Goal: Book appointment/travel/reservation

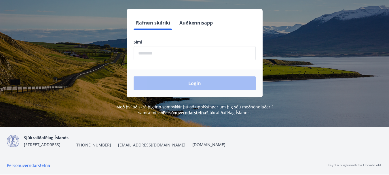
scroll to position [71, 0]
click at [161, 43] on label "Sími" at bounding box center [194, 42] width 122 height 6
click at [146, 41] on label "Sími" at bounding box center [194, 42] width 122 height 6
click at [143, 53] on input "phone" at bounding box center [194, 53] width 122 height 14
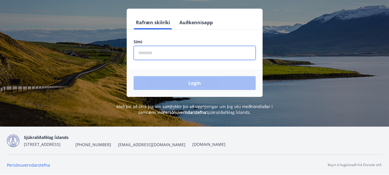
type input "********"
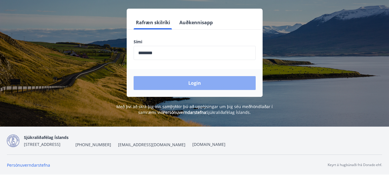
click at [196, 83] on button "Login" at bounding box center [194, 83] width 122 height 14
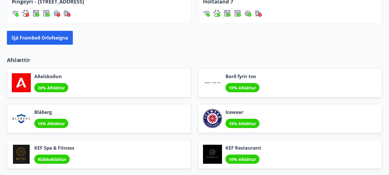
scroll to position [609, 0]
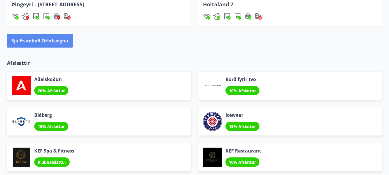
click at [34, 40] on button "Sjá framboð orlofseigna" at bounding box center [40, 41] width 66 height 14
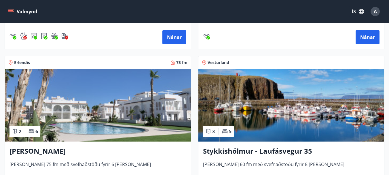
scroll to position [546, 0]
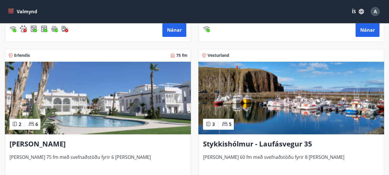
click at [20, 54] on span "Erlendis" at bounding box center [22, 55] width 16 height 6
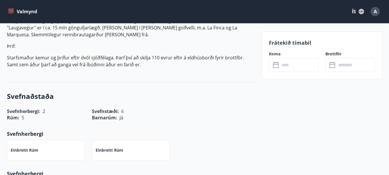
scroll to position [259, 0]
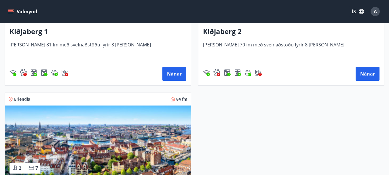
scroll to position [1467, 0]
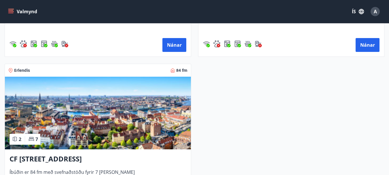
click at [27, 70] on span "Erlendis" at bounding box center [22, 70] width 16 height 6
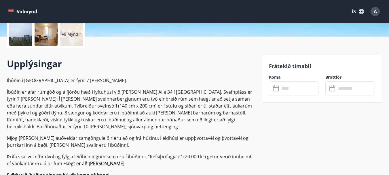
scroll to position [144, 0]
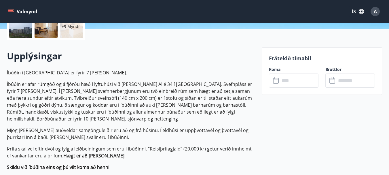
click at [276, 81] on icon at bounding box center [276, 80] width 7 height 7
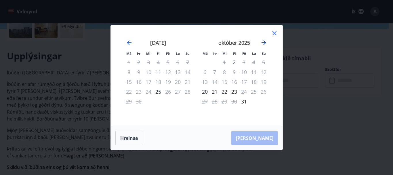
click at [263, 42] on icon "Move forward to switch to the next month." at bounding box center [263, 42] width 7 height 7
click at [264, 42] on icon "Move forward to switch to the next month." at bounding box center [263, 42] width 5 height 5
click at [264, 41] on icon "Move forward to switch to the next month." at bounding box center [263, 42] width 5 height 5
click at [263, 41] on icon "Move forward to switch to the next month." at bounding box center [263, 42] width 7 height 7
click at [129, 42] on icon "Move backward to switch to the previous month." at bounding box center [129, 42] width 5 height 5
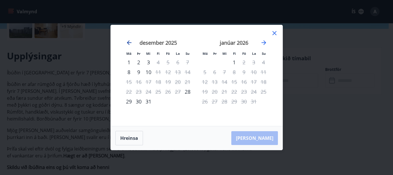
click at [130, 43] on icon "Move backward to switch to the previous month." at bounding box center [129, 42] width 5 height 5
click at [128, 42] on icon "Move backward to switch to the previous month." at bounding box center [129, 42] width 5 height 5
click at [274, 33] on icon at bounding box center [274, 33] width 4 height 4
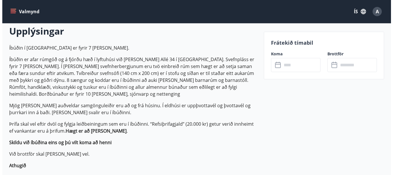
scroll to position [173, 0]
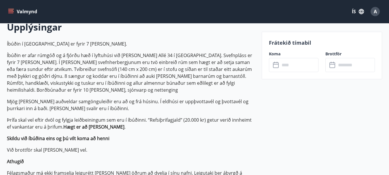
click at [276, 66] on icon at bounding box center [276, 65] width 7 height 7
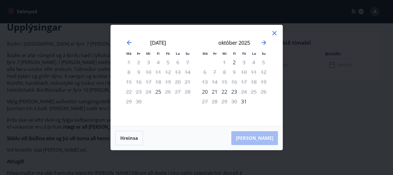
click at [275, 32] on icon at bounding box center [274, 33] width 7 height 7
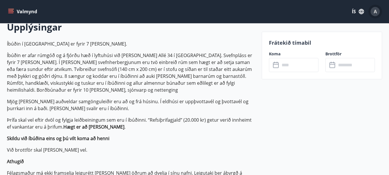
click at [376, 12] on span "A" at bounding box center [374, 11] width 3 height 6
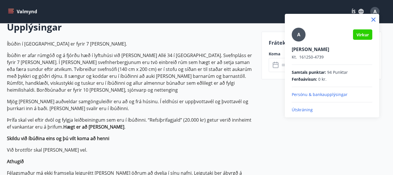
click at [303, 110] on p "Útskráning" at bounding box center [332, 110] width 81 height 6
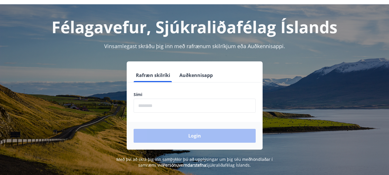
scroll to position [29, 0]
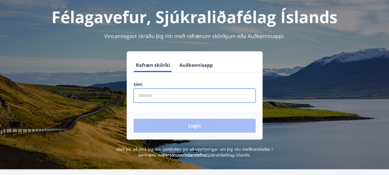
click at [172, 95] on input "phone" at bounding box center [194, 95] width 122 height 14
type input "********"
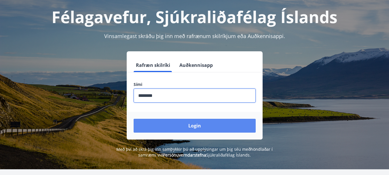
click at [200, 126] on button "Login" at bounding box center [194, 125] width 122 height 14
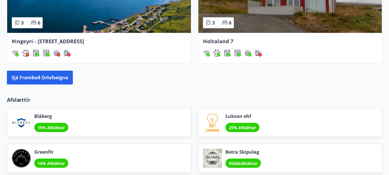
scroll to position [575, 0]
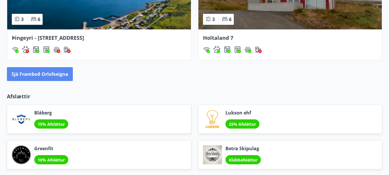
click at [49, 73] on button "Sjá framboð orlofseigna" at bounding box center [40, 74] width 66 height 14
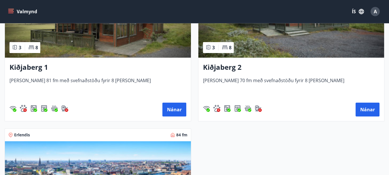
scroll to position [1467, 0]
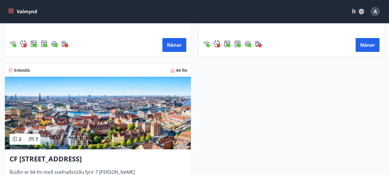
click at [20, 70] on span "Erlendis" at bounding box center [22, 70] width 16 height 6
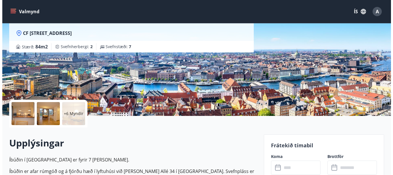
scroll to position [86, 0]
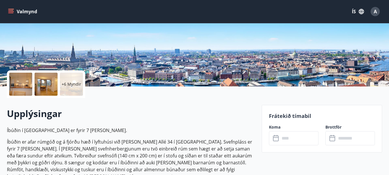
click at [275, 140] on icon at bounding box center [276, 138] width 6 height 6
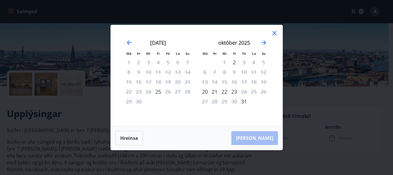
click at [276, 33] on icon at bounding box center [274, 33] width 7 height 7
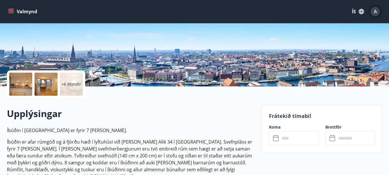
click at [375, 12] on span "A" at bounding box center [374, 11] width 3 height 6
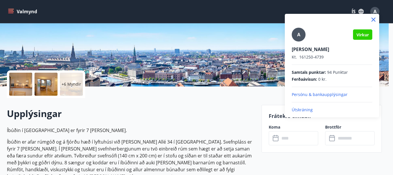
click at [299, 109] on p "Útskráning" at bounding box center [332, 110] width 81 height 6
